Goal: Task Accomplishment & Management: Complete application form

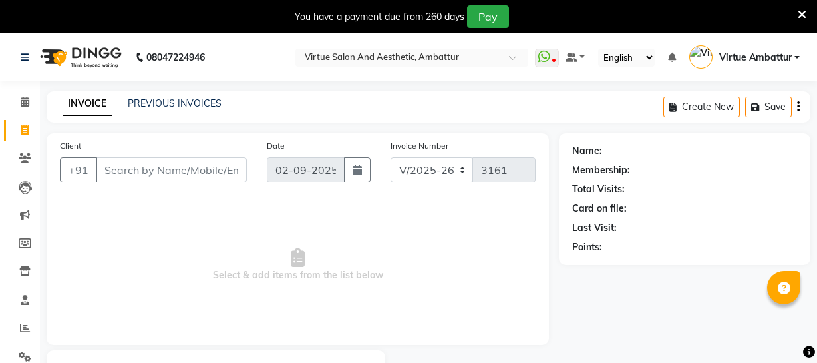
select select "5237"
select select "service"
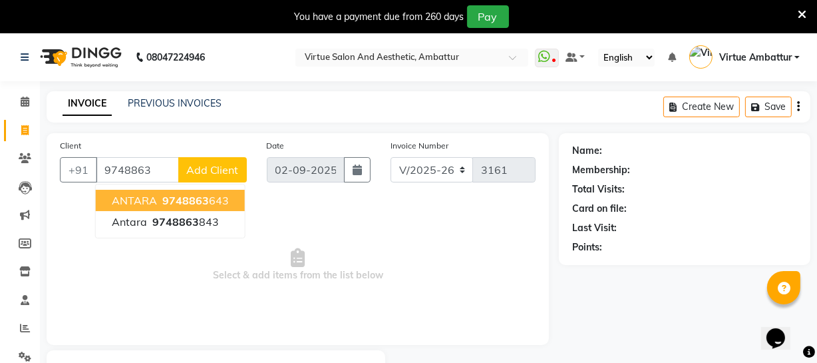
click at [168, 198] on span "9748863" at bounding box center [185, 200] width 47 height 13
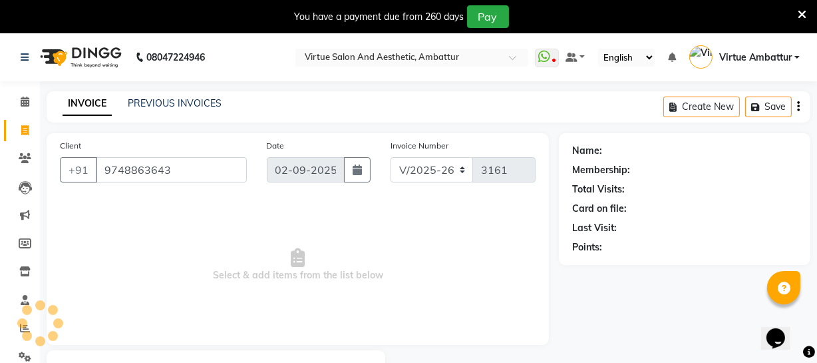
type input "9748863643"
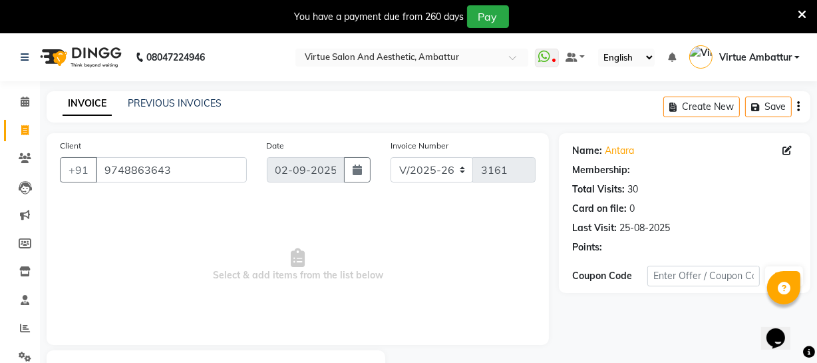
select select "1: Object"
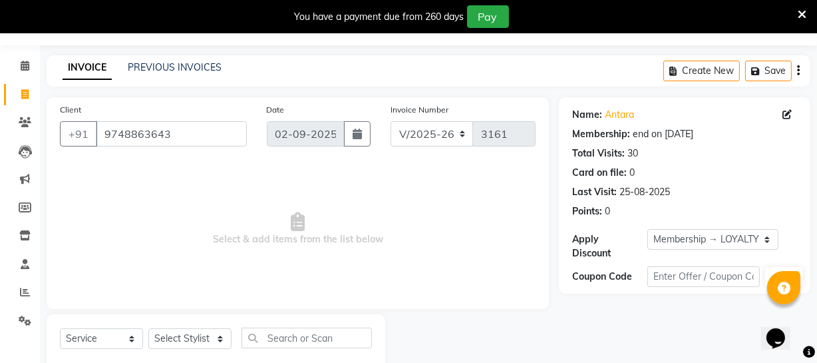
scroll to position [71, 0]
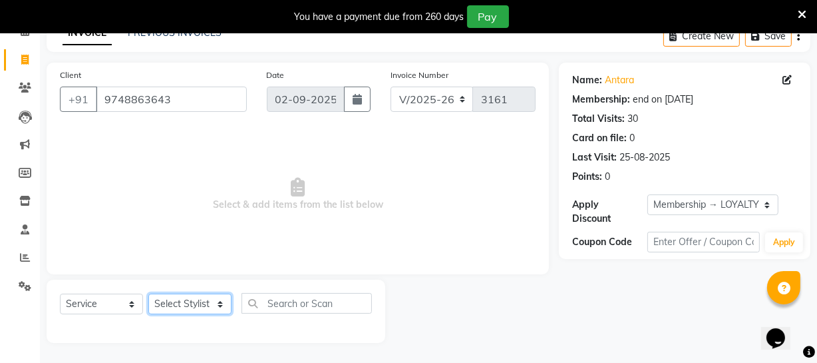
click at [184, 302] on select "Select Stylist [PERSON_NAME] [PERSON_NAME] [PERSON_NAME] [PERSON_NAME] [PERSON_…" at bounding box center [189, 303] width 83 height 21
select select "48009"
click at [148, 293] on select "Select Stylist [PERSON_NAME] [PERSON_NAME] [PERSON_NAME] [PERSON_NAME] [PERSON_…" at bounding box center [189, 303] width 83 height 21
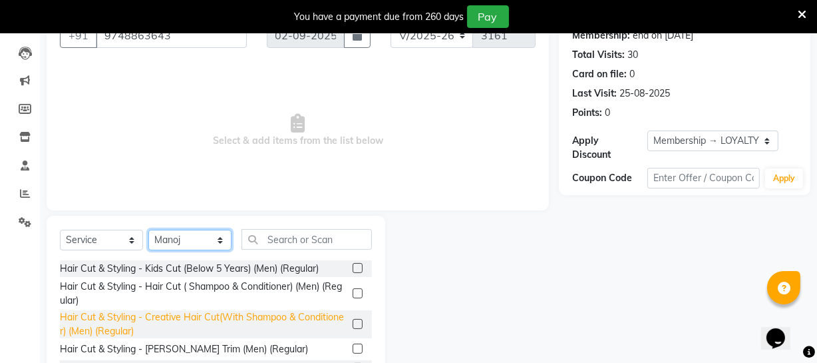
scroll to position [204, 0]
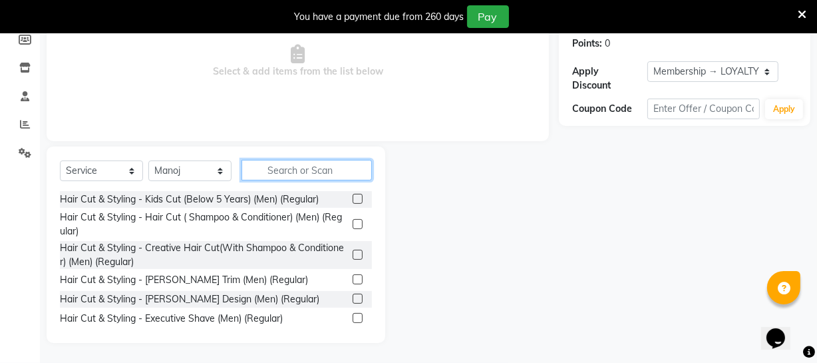
click at [285, 169] on input "text" at bounding box center [307, 170] width 130 height 21
click at [353, 226] on label at bounding box center [358, 224] width 10 height 10
click at [353, 226] on input "checkbox" at bounding box center [357, 224] width 9 height 9
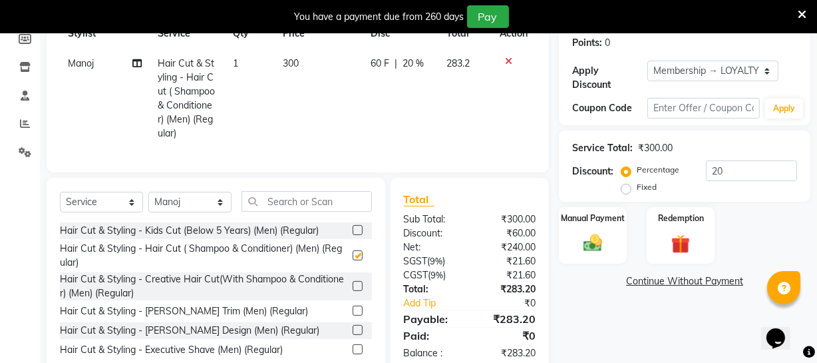
checkbox input "false"
click at [353, 315] on label at bounding box center [358, 310] width 10 height 10
click at [353, 315] on input "checkbox" at bounding box center [357, 311] width 9 height 9
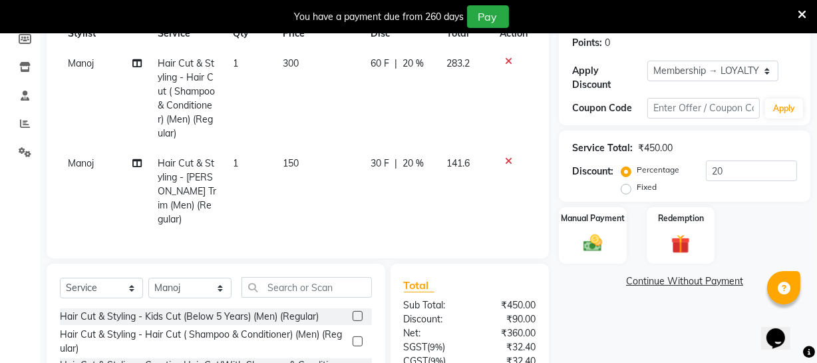
checkbox input "false"
click at [318, 289] on input "text" at bounding box center [307, 287] width 130 height 21
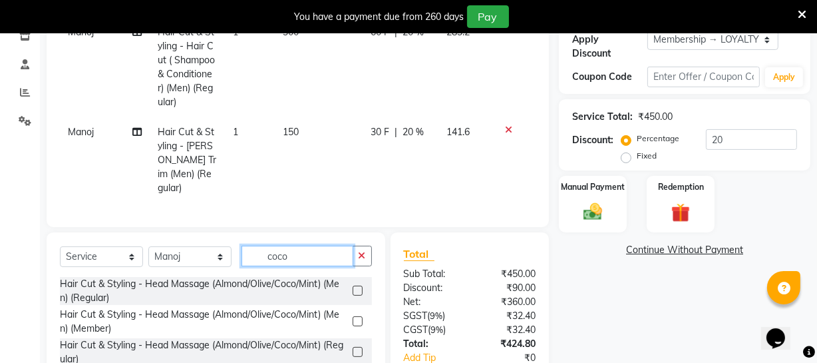
scroll to position [265, 0]
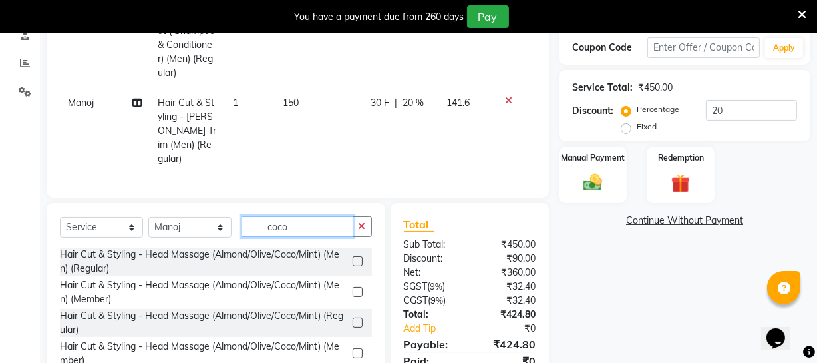
type input "coco"
click at [353, 258] on label at bounding box center [358, 261] width 10 height 10
click at [353, 258] on input "checkbox" at bounding box center [357, 262] width 9 height 9
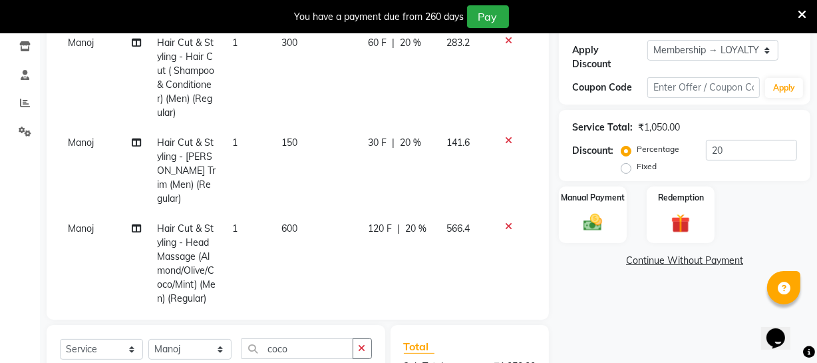
checkbox input "false"
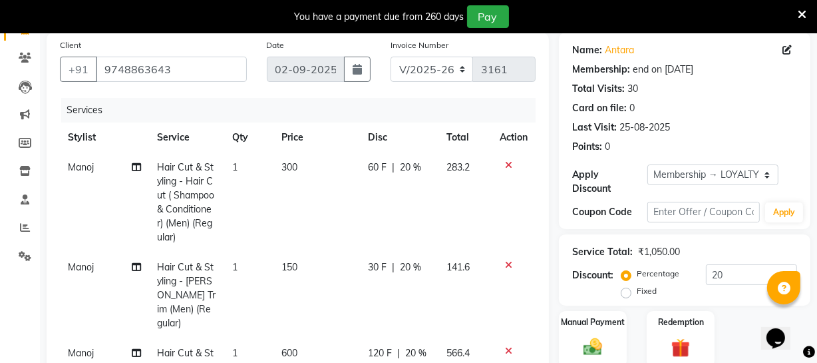
scroll to position [83, 0]
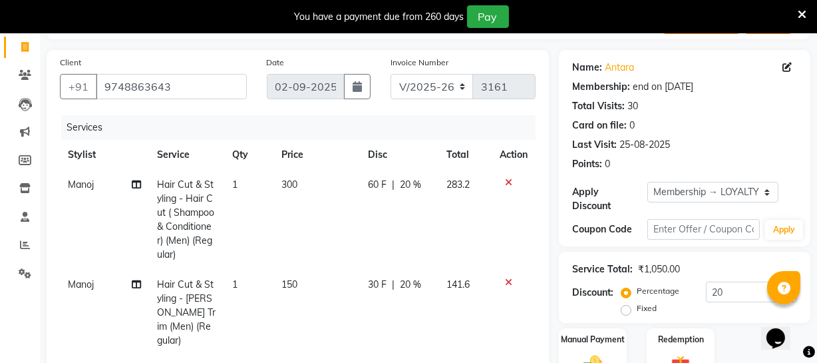
click at [283, 184] on span "300" at bounding box center [289, 184] width 16 height 12
select select "48009"
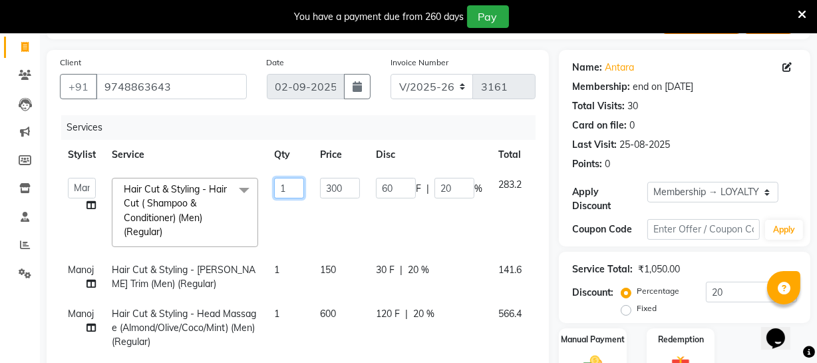
click at [283, 184] on input "1" at bounding box center [289, 188] width 30 height 21
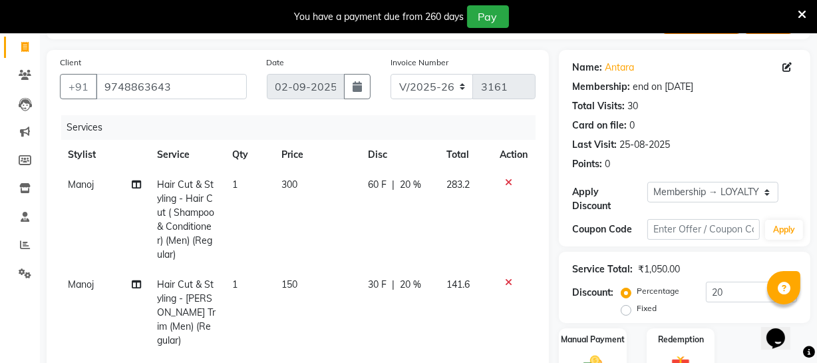
drag, startPoint x: 325, startPoint y: 187, endPoint x: 343, endPoint y: 177, distance: 20.6
click at [306, 180] on td "300" at bounding box center [317, 220] width 87 height 100
select select "48009"
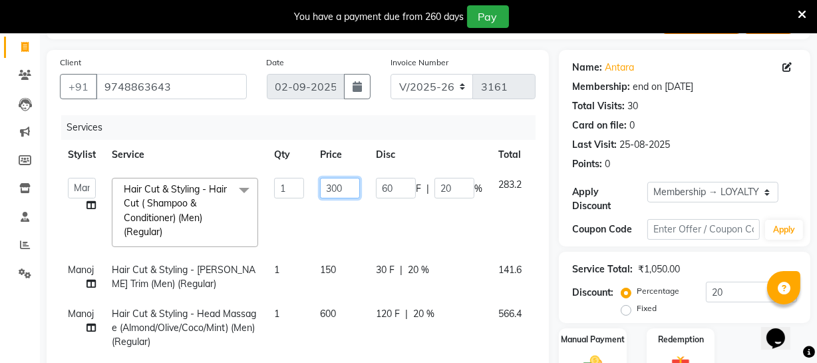
drag, startPoint x: 321, startPoint y: 182, endPoint x: 417, endPoint y: 172, distance: 95.7
click at [420, 170] on tr "[PERSON_NAME] [PERSON_NAME] [PERSON_NAME] [PERSON_NAME] [PERSON_NAME] Virtue TC…" at bounding box center [317, 212] width 514 height 85
type input "250"
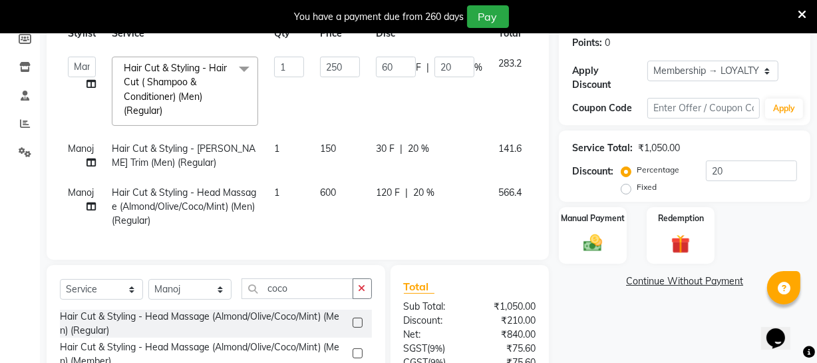
click at [329, 150] on td "150" at bounding box center [340, 156] width 56 height 44
select select "48009"
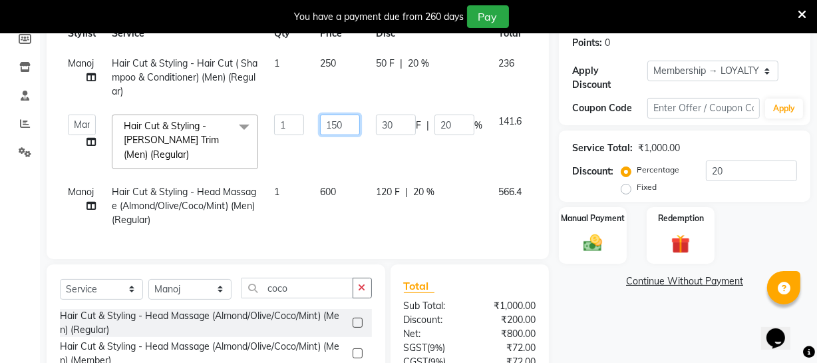
click at [332, 127] on input "150" at bounding box center [340, 124] width 40 height 21
type input "120"
click at [329, 198] on tbody "Manoj Hair Cut & Styling - Hair Cut ( Shampoo & Conditioner) (Men) (Regular) 1 …" at bounding box center [317, 142] width 514 height 186
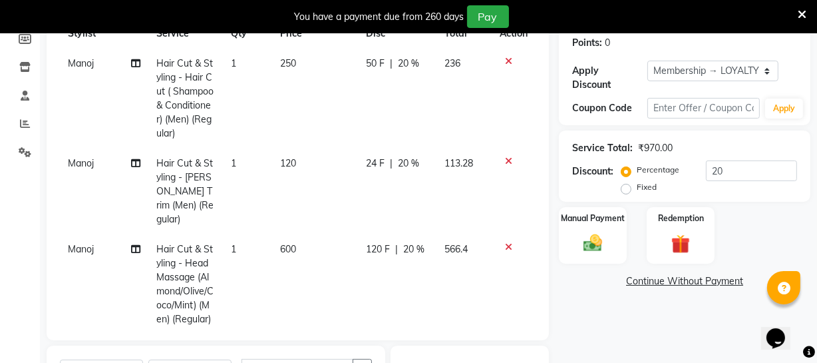
click at [280, 243] on span "600" at bounding box center [288, 249] width 16 height 12
select select "48009"
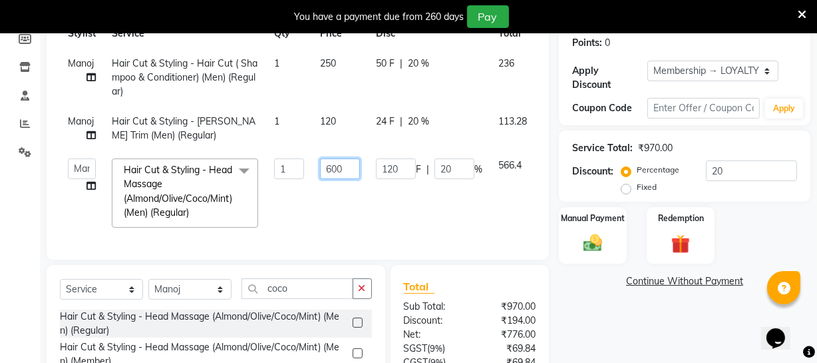
drag, startPoint x: 331, startPoint y: 174, endPoint x: 341, endPoint y: 171, distance: 10.3
click at [341, 171] on input "600" at bounding box center [340, 168] width 40 height 21
type input "650"
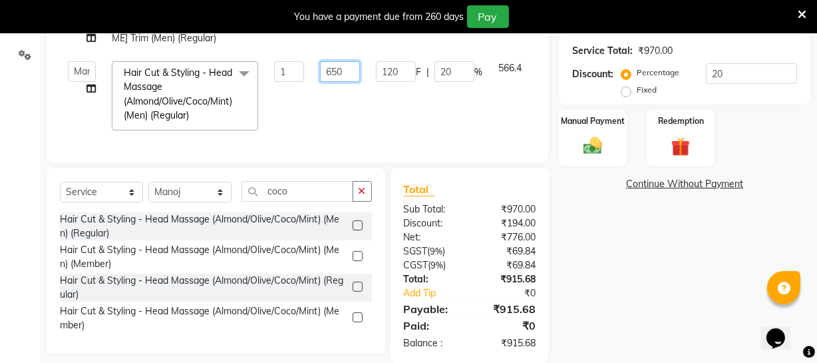
scroll to position [331, 0]
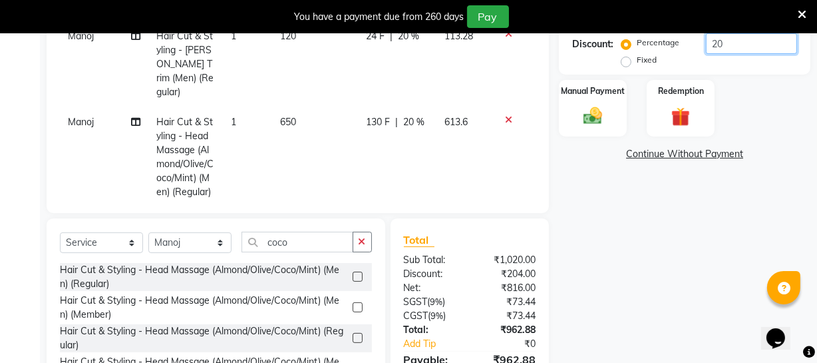
drag, startPoint x: 753, startPoint y: 38, endPoint x: 675, endPoint y: 55, distance: 79.1
click at [675, 55] on div "Percentage Fixed 20" at bounding box center [710, 51] width 173 height 36
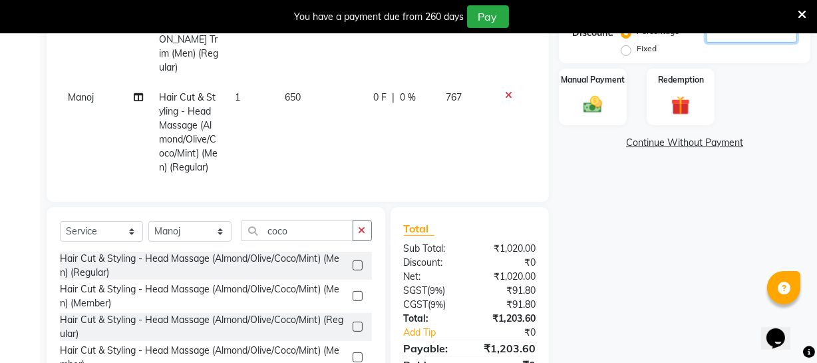
scroll to position [403, 0]
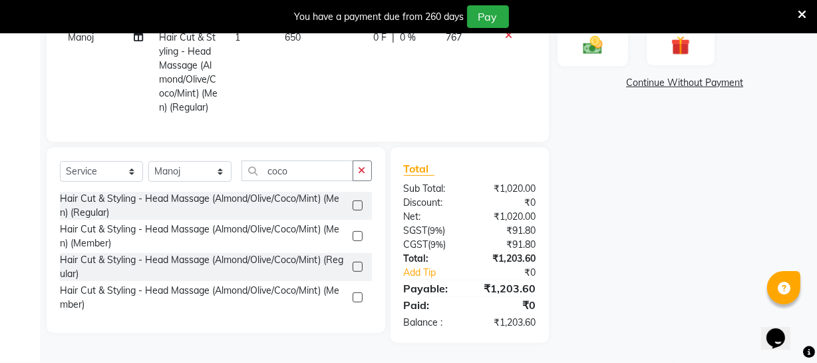
click at [598, 57] on div "Manual Payment" at bounding box center [593, 36] width 71 height 59
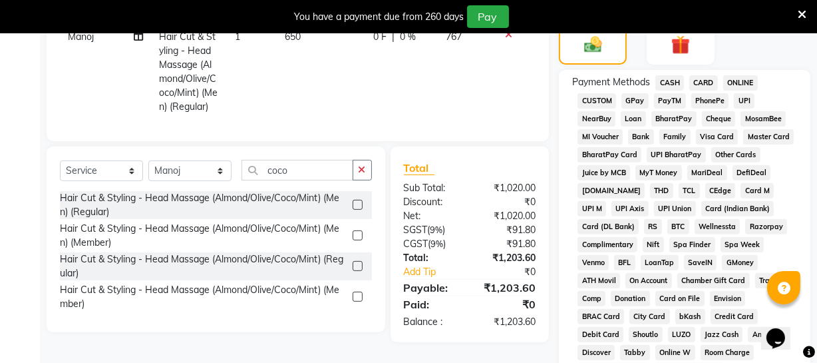
click at [731, 87] on span "ONLINE" at bounding box center [740, 82] width 35 height 15
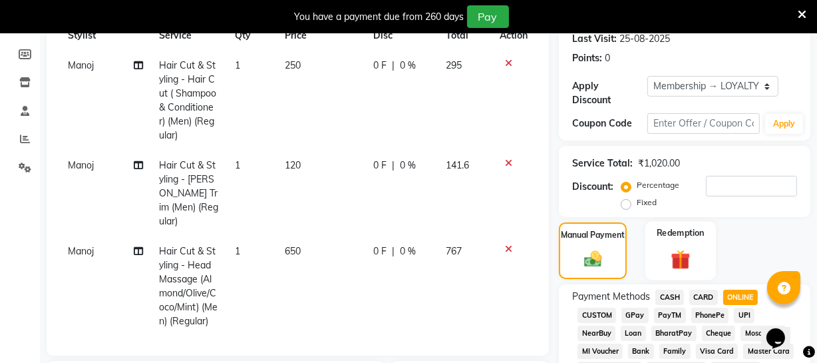
scroll to position [180, 0]
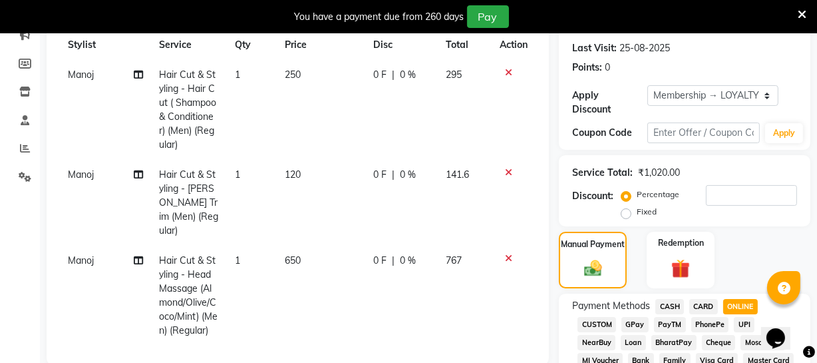
click at [708, 308] on span "CARD" at bounding box center [703, 306] width 29 height 15
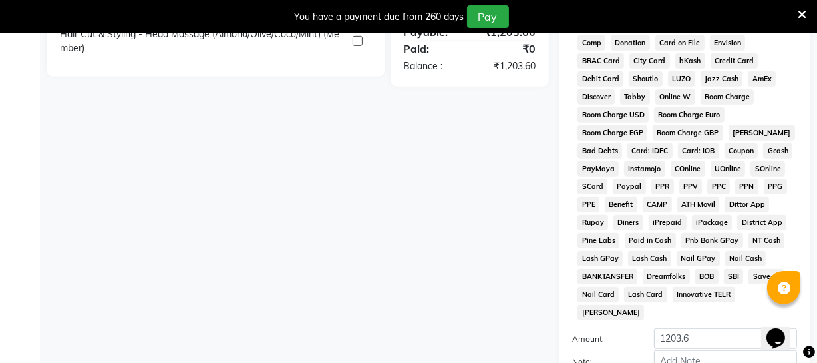
scroll to position [724, 0]
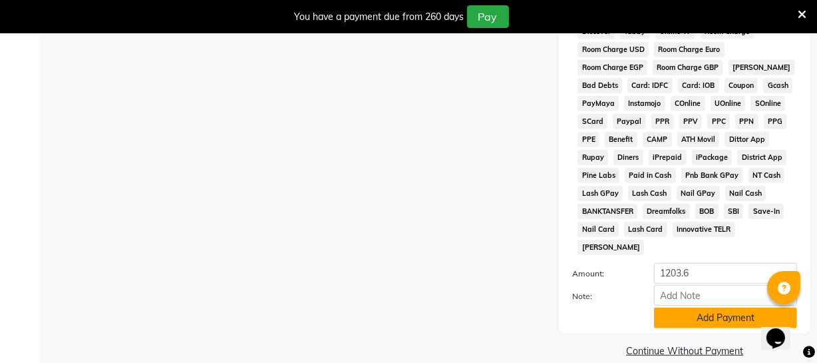
click at [699, 307] on button "Add Payment" at bounding box center [725, 317] width 143 height 21
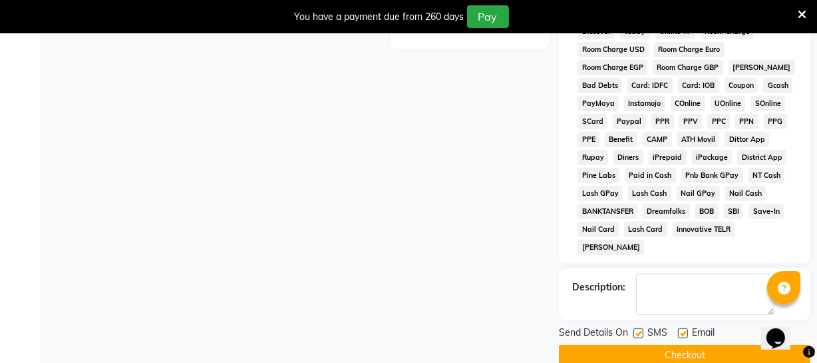
click at [673, 345] on button "Checkout" at bounding box center [685, 355] width 252 height 21
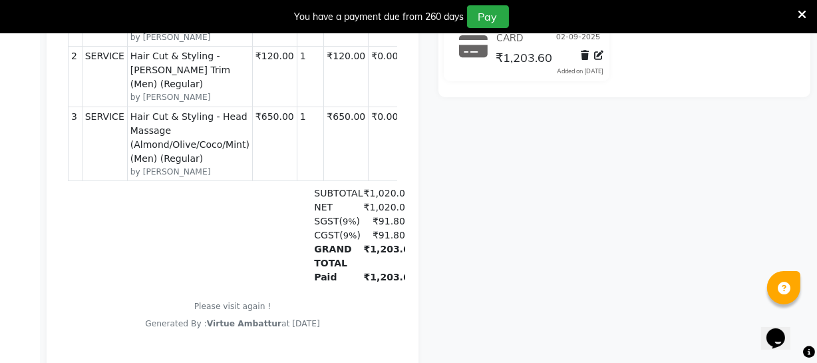
scroll to position [284, 0]
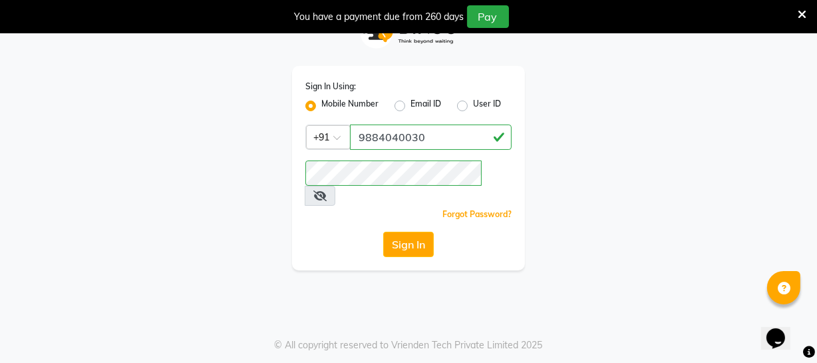
scroll to position [33, 0]
click at [413, 232] on button "Sign In" at bounding box center [408, 244] width 51 height 25
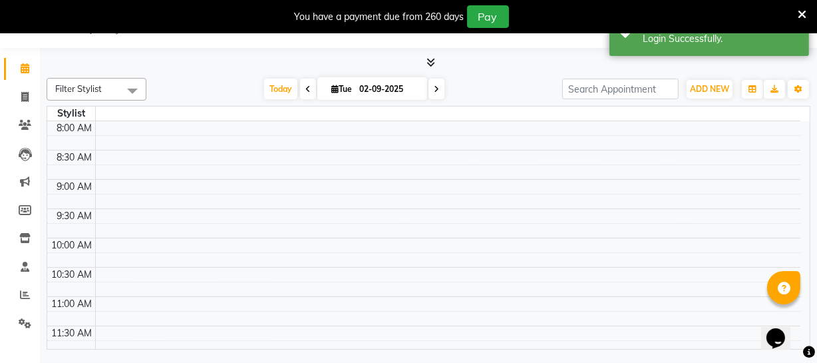
select select "en"
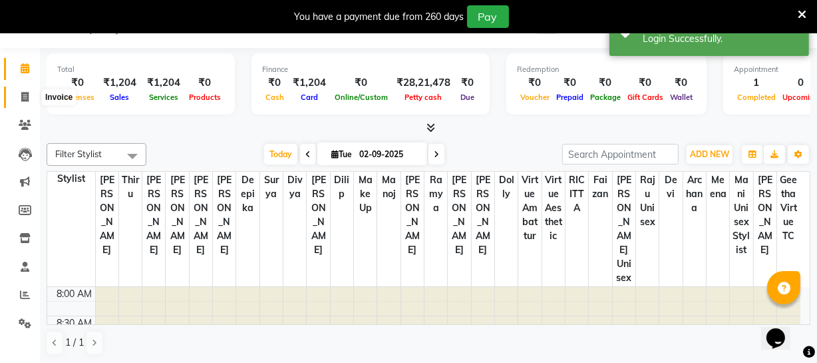
drag, startPoint x: 29, startPoint y: 96, endPoint x: 42, endPoint y: 100, distance: 13.3
click at [29, 96] on span at bounding box center [24, 97] width 23 height 15
select select "service"
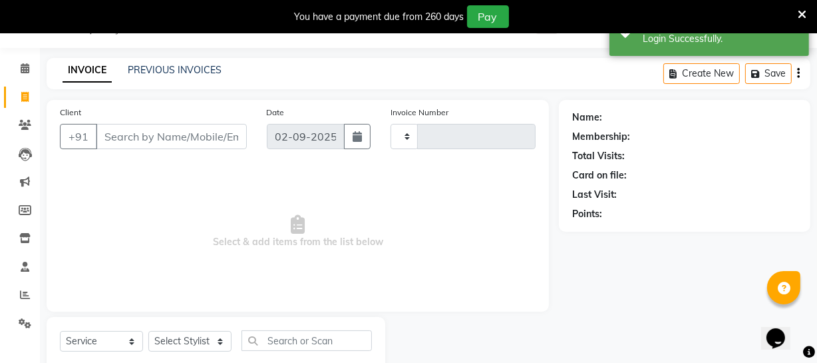
type input "3162"
select select "5237"
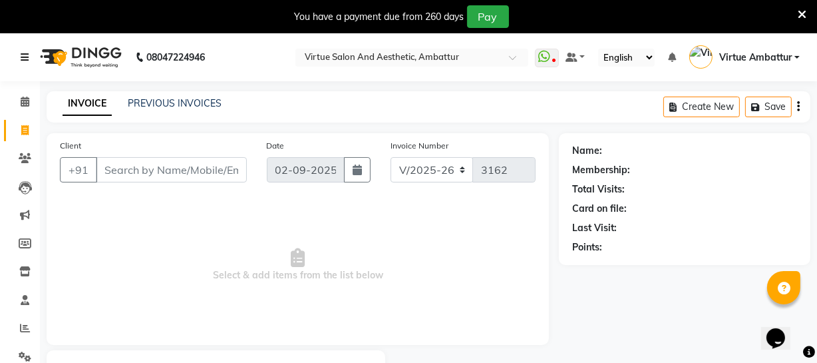
click at [22, 56] on icon at bounding box center [25, 57] width 8 height 9
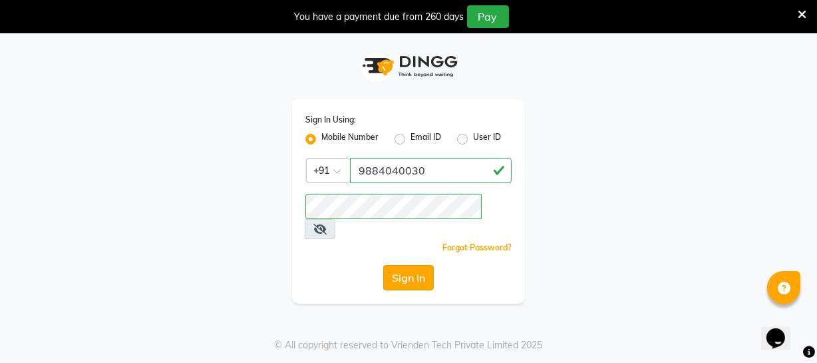
click at [407, 265] on button "Sign In" at bounding box center [408, 277] width 51 height 25
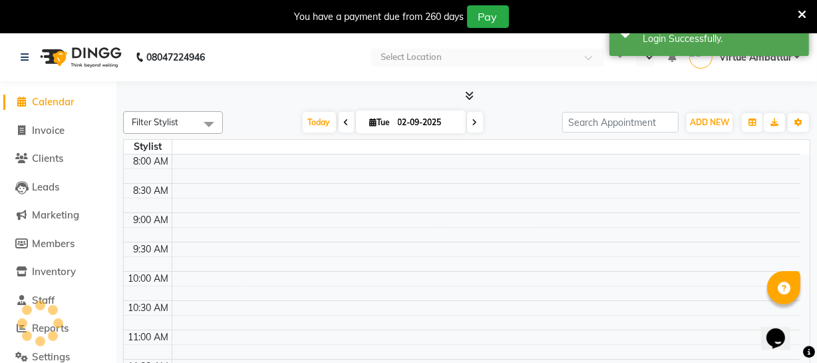
select select "en"
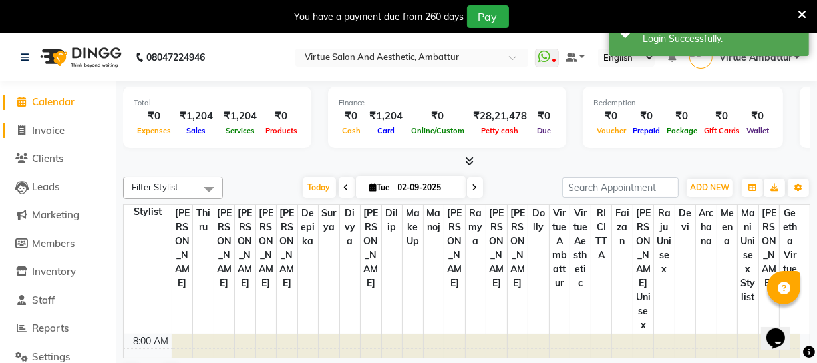
click at [62, 128] on span "Invoice" at bounding box center [48, 130] width 33 height 13
select select "service"
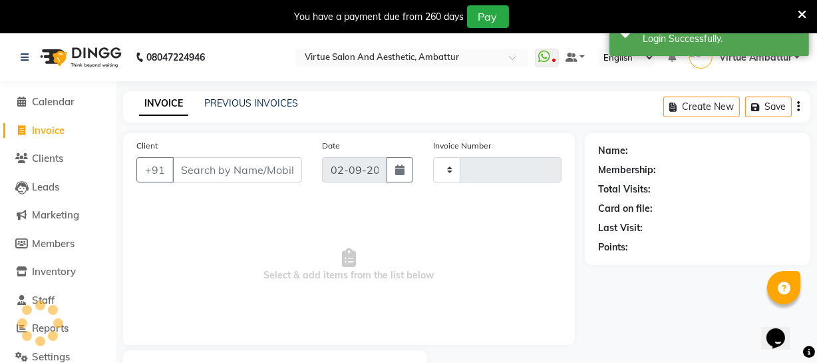
type input "3162"
select select "5237"
click at [242, 103] on link "PREVIOUS INVOICES" at bounding box center [251, 103] width 94 height 12
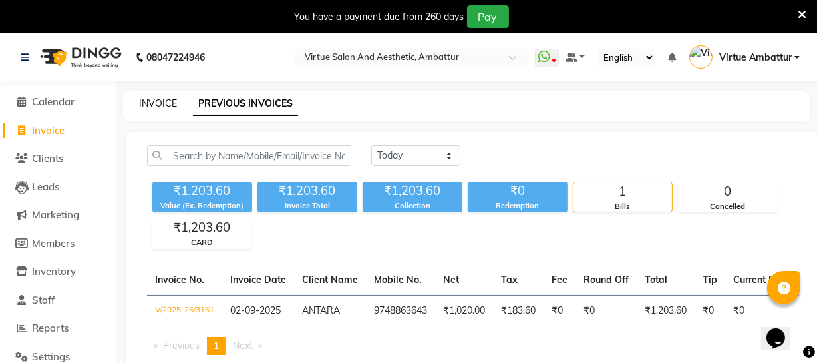
click at [166, 98] on link "INVOICE" at bounding box center [158, 103] width 38 height 12
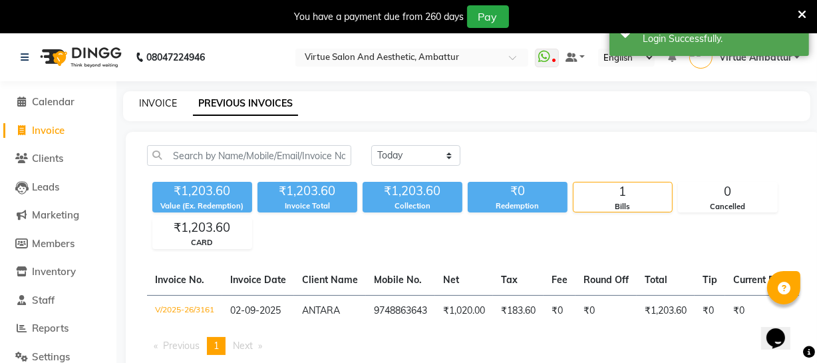
scroll to position [71, 0]
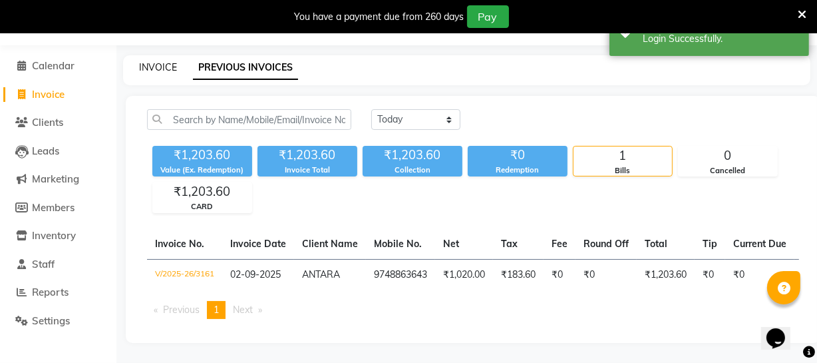
select select "5237"
select select "service"
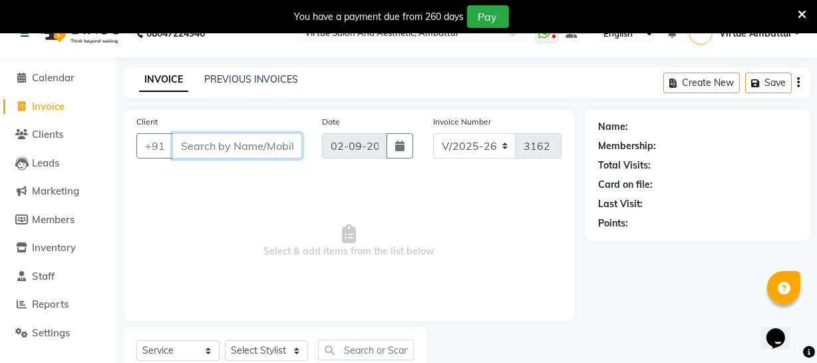
scroll to position [11, 0]
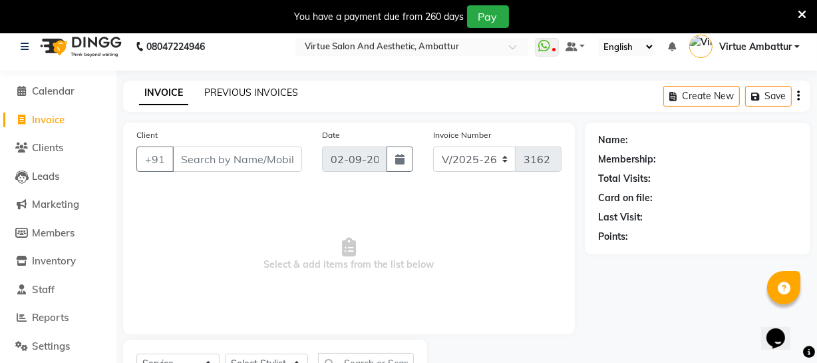
click at [240, 92] on link "PREVIOUS INVOICES" at bounding box center [251, 93] width 94 height 12
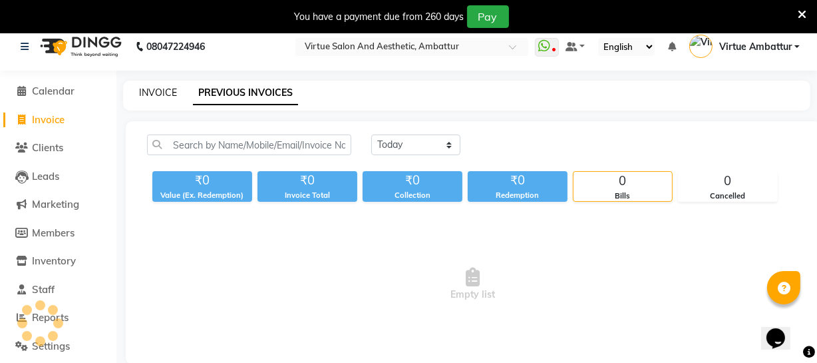
click at [158, 93] on link "INVOICE" at bounding box center [158, 93] width 38 height 12
select select "service"
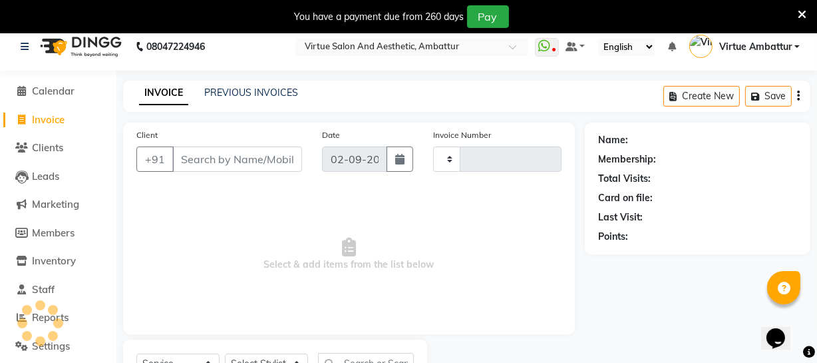
scroll to position [71, 0]
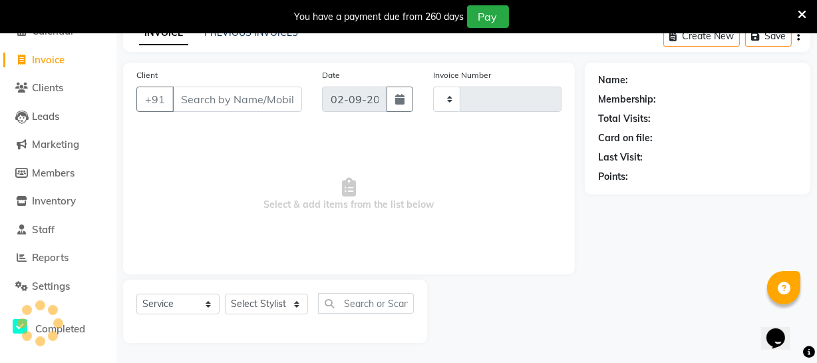
type input "3162"
select select "5237"
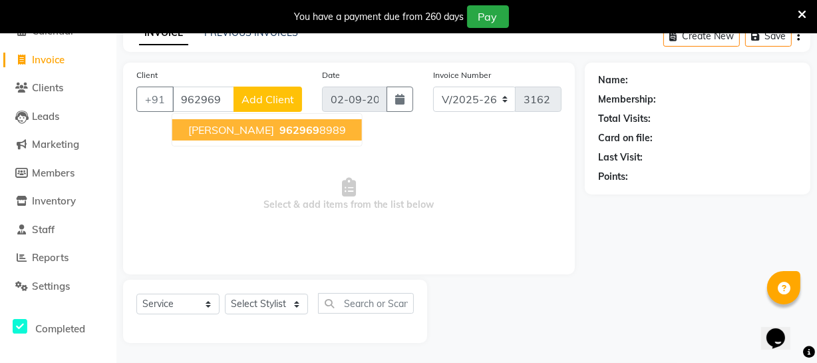
click at [280, 129] on span "962969" at bounding box center [300, 129] width 40 height 13
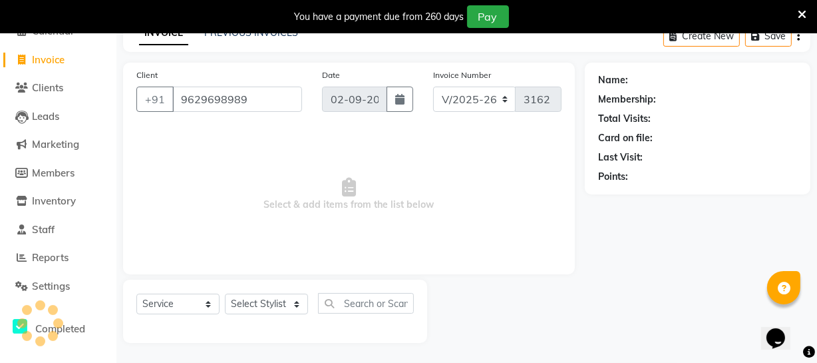
type input "9629698989"
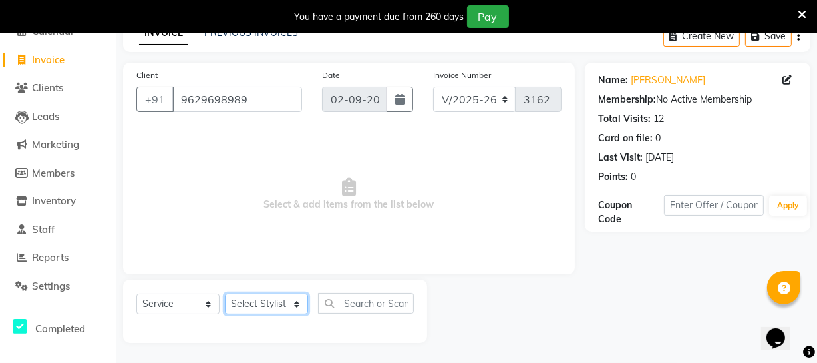
click at [297, 300] on select "Select Stylist [PERSON_NAME] [PERSON_NAME] [PERSON_NAME] [PERSON_NAME] [PERSON_…" at bounding box center [266, 303] width 83 height 21
select select "83849"
click at [225, 293] on select "Select Stylist [PERSON_NAME] [PERSON_NAME] [PERSON_NAME] [PERSON_NAME] [PERSON_…" at bounding box center [266, 303] width 83 height 21
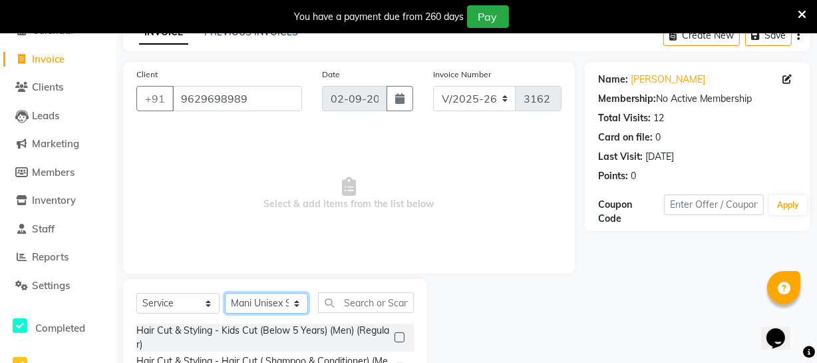
scroll to position [132, 0]
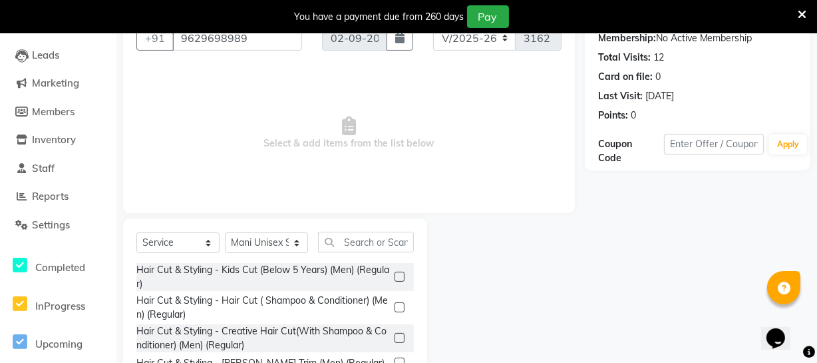
drag, startPoint x: 391, startPoint y: 275, endPoint x: 381, endPoint y: 269, distance: 12.2
click at [395, 275] on label at bounding box center [400, 277] width 10 height 10
click at [395, 275] on input "checkbox" at bounding box center [399, 277] width 9 height 9
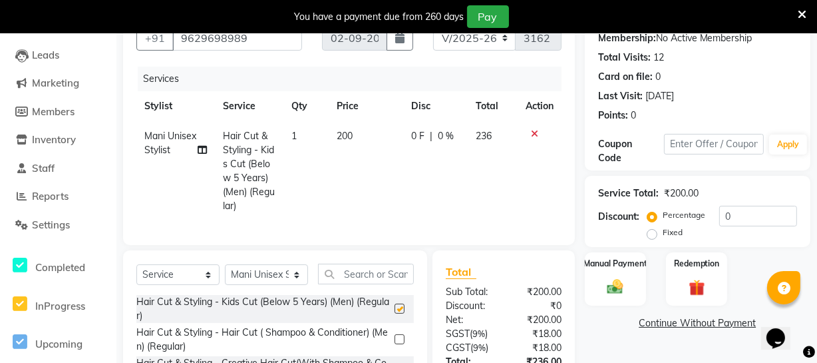
checkbox input "false"
click at [292, 283] on select "Select Stylist [PERSON_NAME] [PERSON_NAME] [PERSON_NAME] [PERSON_NAME] [PERSON_…" at bounding box center [266, 274] width 83 height 21
select select "83851"
click at [225, 274] on select "Select Stylist [PERSON_NAME] [PERSON_NAME] [PERSON_NAME] [PERSON_NAME] [PERSON_…" at bounding box center [266, 274] width 83 height 21
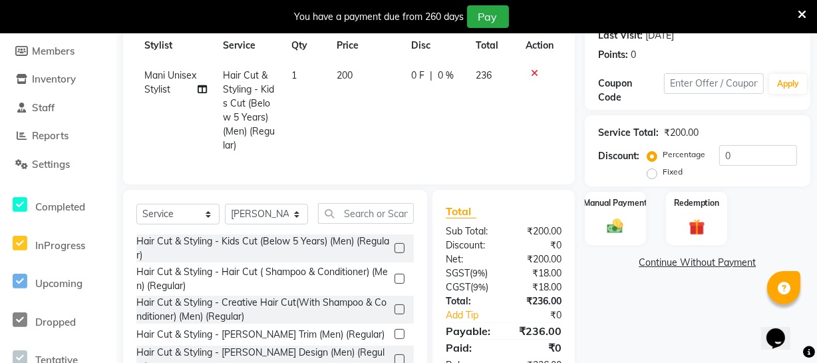
click at [395, 253] on label at bounding box center [400, 248] width 10 height 10
click at [395, 253] on input "checkbox" at bounding box center [399, 248] width 9 height 9
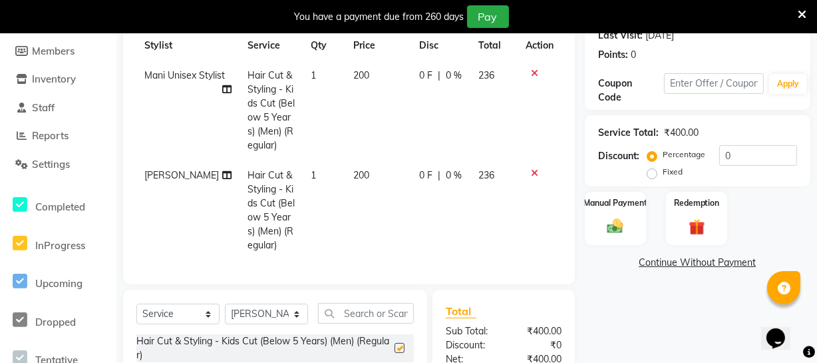
checkbox input "false"
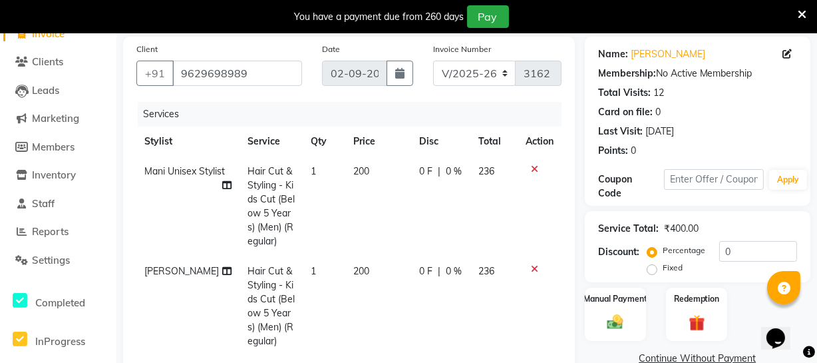
scroll to position [102, 0]
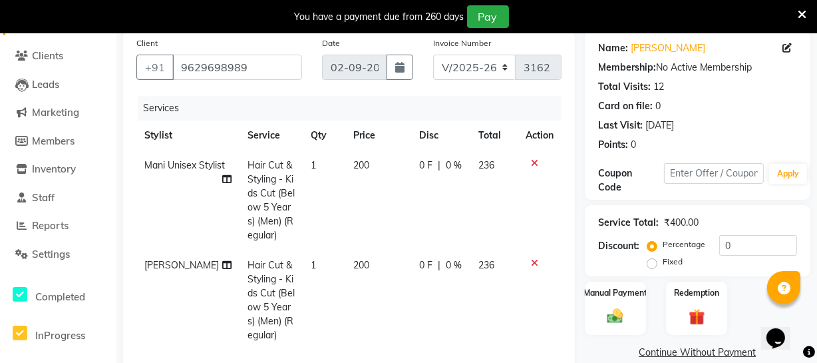
click at [353, 170] on span "200" at bounding box center [361, 165] width 16 height 12
select select "83849"
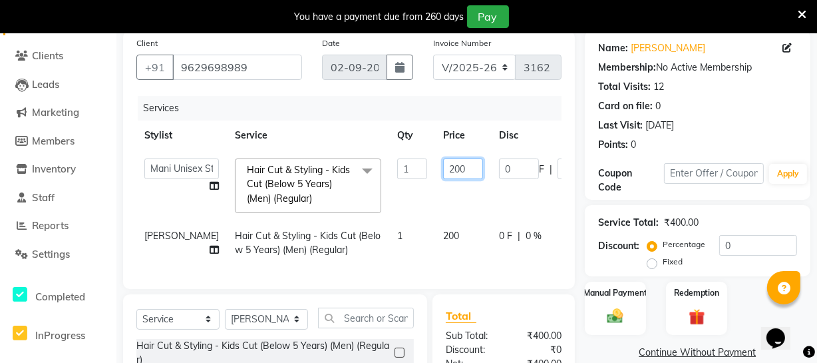
click at [443, 170] on input "200" at bounding box center [463, 168] width 40 height 21
type input "300"
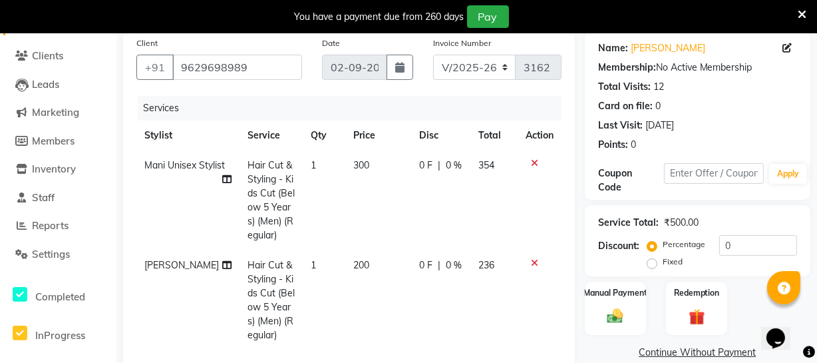
click at [404, 241] on tbody "Mani Unisex Stylist Hair Cut & Styling - Kids Cut (Below 5 Years) (Men) (Regula…" at bounding box center [348, 250] width 425 height 200
click at [353, 268] on span "200" at bounding box center [361, 265] width 16 height 12
select select "83851"
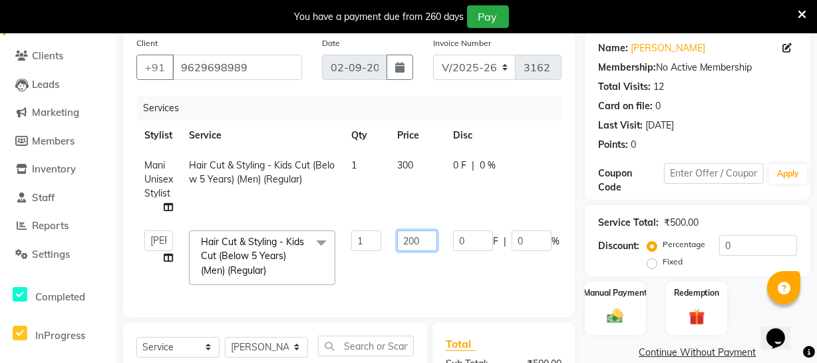
drag, startPoint x: 408, startPoint y: 240, endPoint x: 419, endPoint y: 285, distance: 46.0
click at [409, 242] on input "200" at bounding box center [417, 240] width 40 height 21
type input "300"
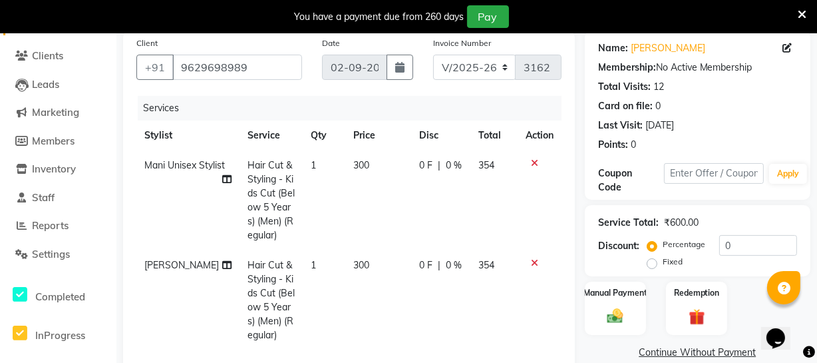
click at [417, 292] on tr "Moses Hair Cut & Styling - Kids Cut (Below 5 Years) (Men) (Regular) 1 300 0 F |…" at bounding box center [348, 300] width 425 height 100
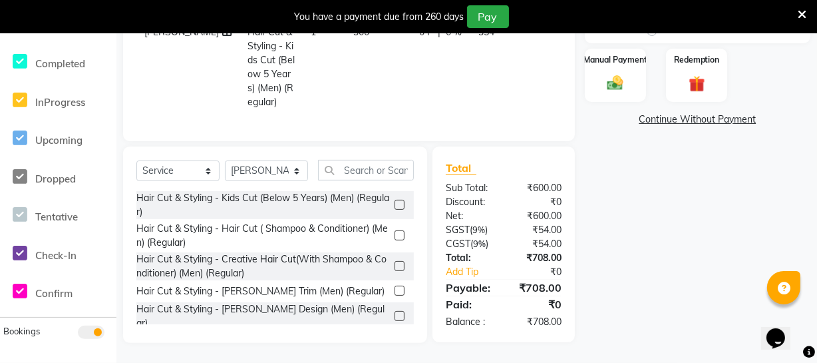
scroll to position [345, 0]
click at [618, 53] on label "Manual Payment" at bounding box center [615, 59] width 67 height 13
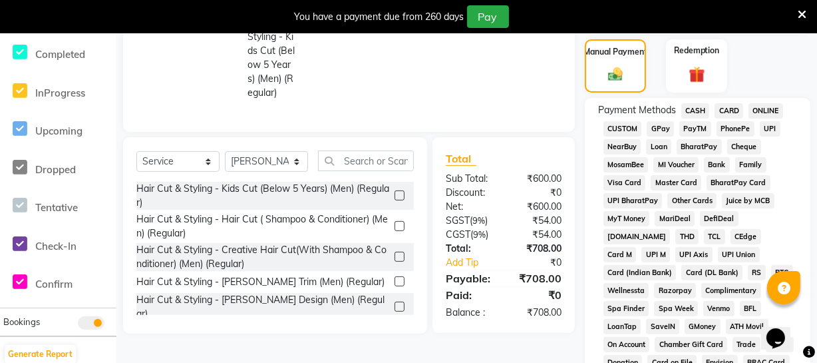
click at [761, 108] on span "ONLINE" at bounding box center [766, 110] width 35 height 15
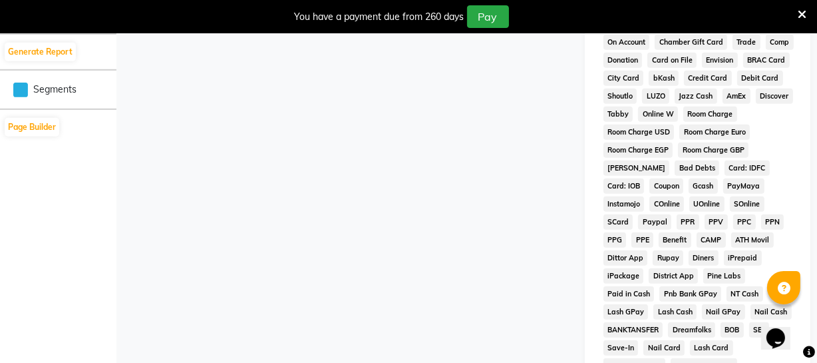
scroll to position [765, 0]
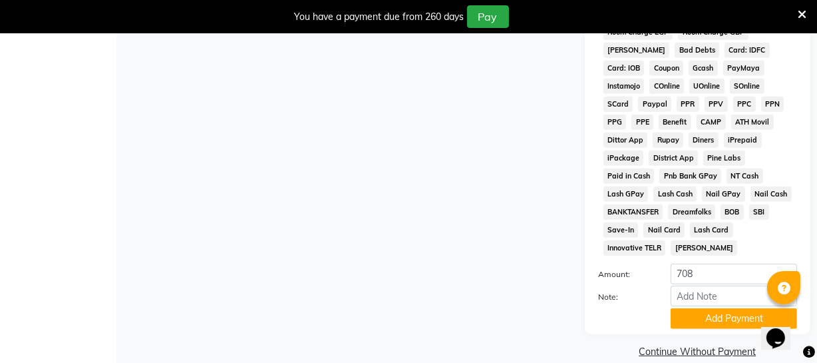
click at [718, 308] on button "Add Payment" at bounding box center [734, 318] width 126 height 21
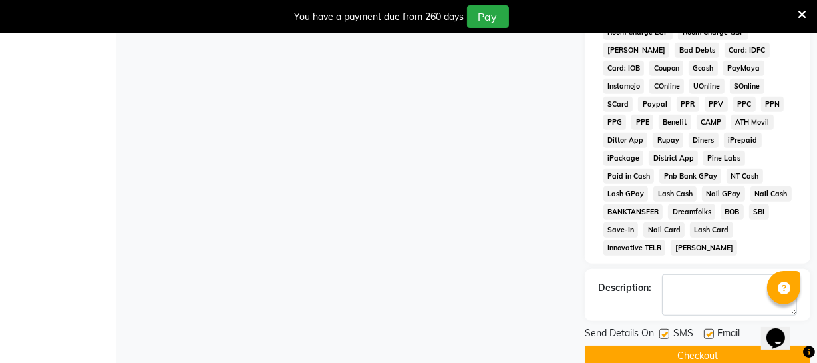
click at [699, 345] on button "Checkout" at bounding box center [698, 355] width 226 height 21
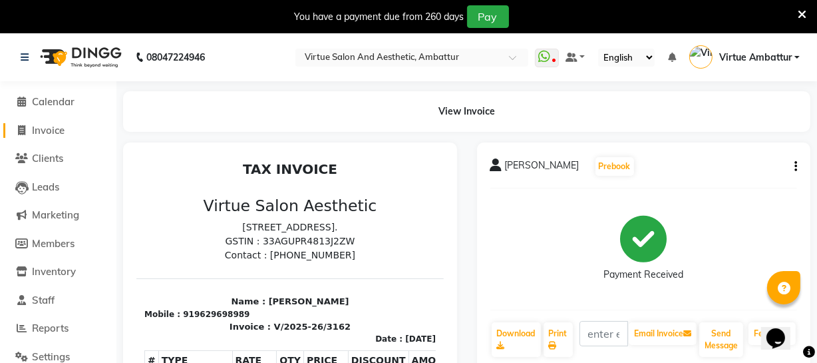
click at [63, 124] on span "Invoice" at bounding box center [48, 130] width 33 height 13
select select "service"
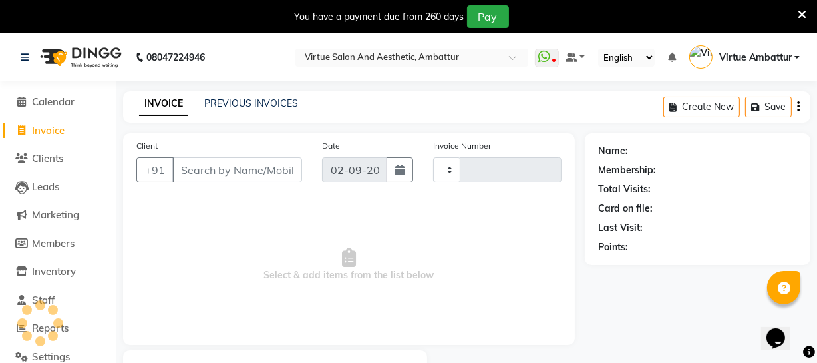
scroll to position [71, 0]
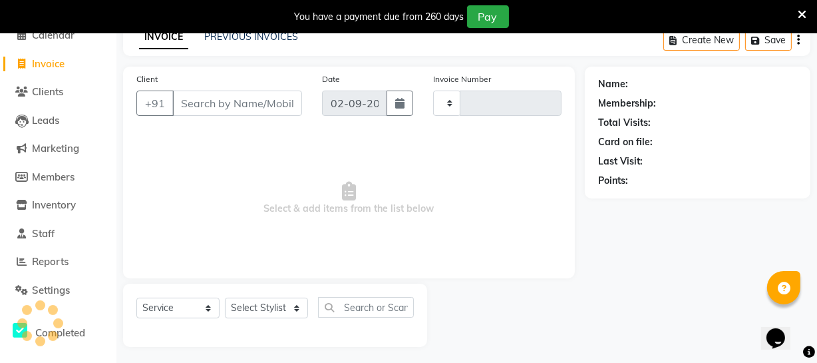
type input "3163"
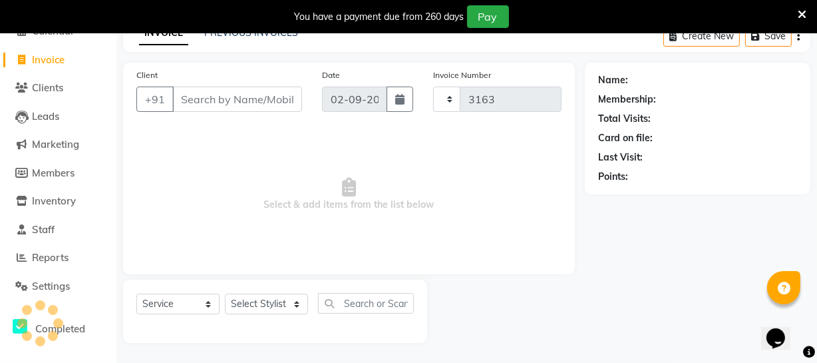
select select "5237"
